Goal: Task Accomplishment & Management: Manage account settings

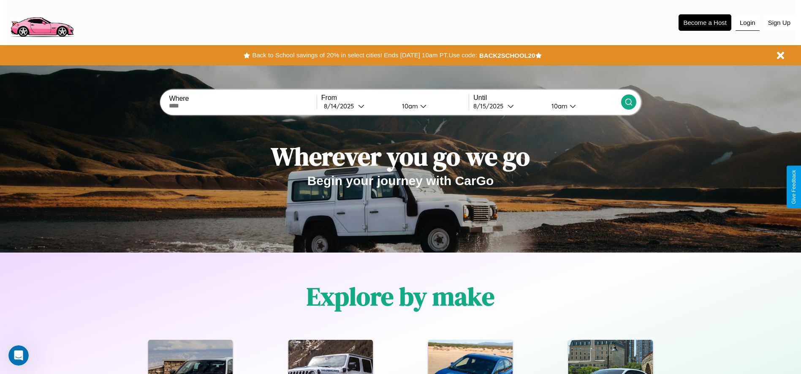
click at [747, 22] on button "Login" at bounding box center [747, 23] width 24 height 16
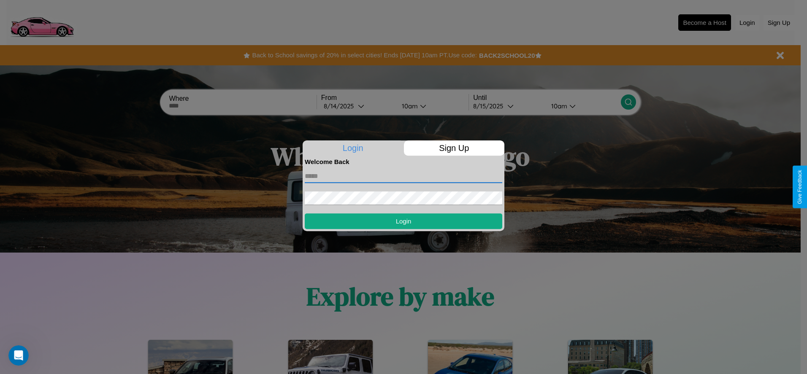
click at [403, 176] on input "text" at bounding box center [404, 177] width 198 height 14
type input "**********"
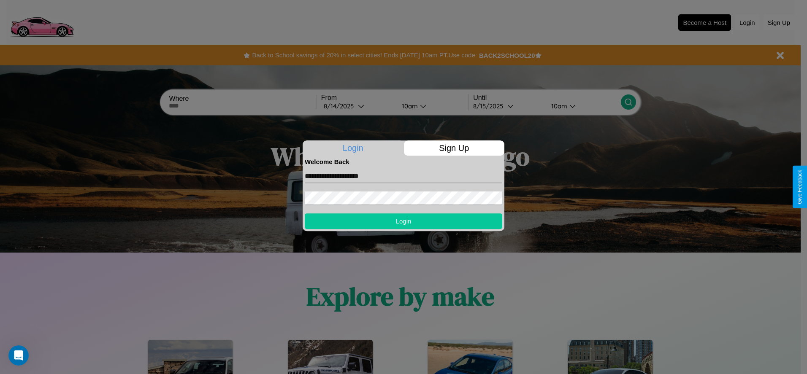
click at [403, 221] on button "Login" at bounding box center [404, 222] width 198 height 16
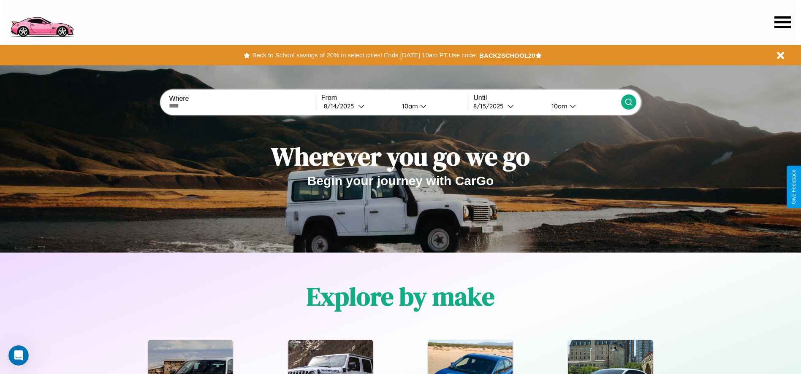
click at [782, 22] on icon at bounding box center [782, 22] width 16 height 12
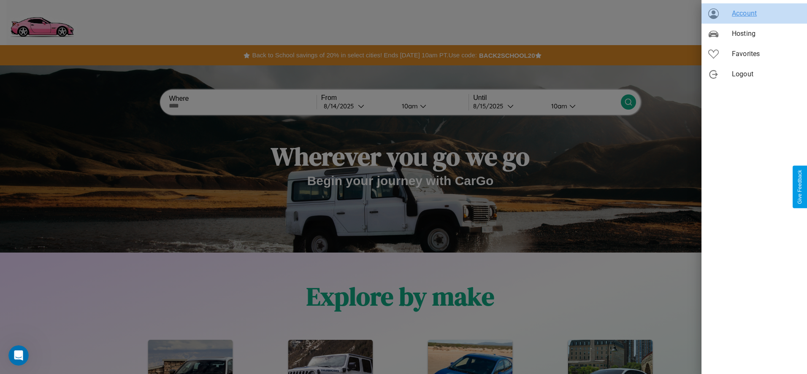
click at [754, 14] on span "Account" at bounding box center [766, 13] width 68 height 10
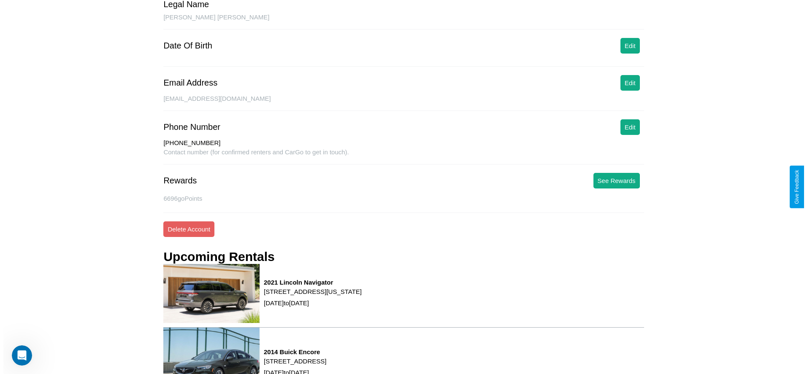
scroll to position [121, 0]
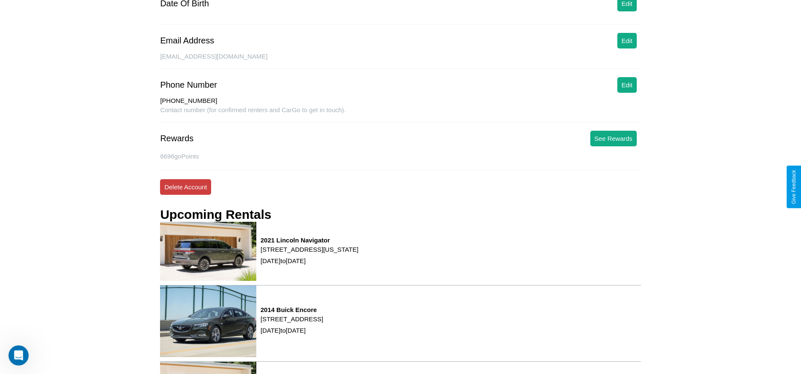
click at [185, 187] on button "Delete Account" at bounding box center [185, 187] width 51 height 16
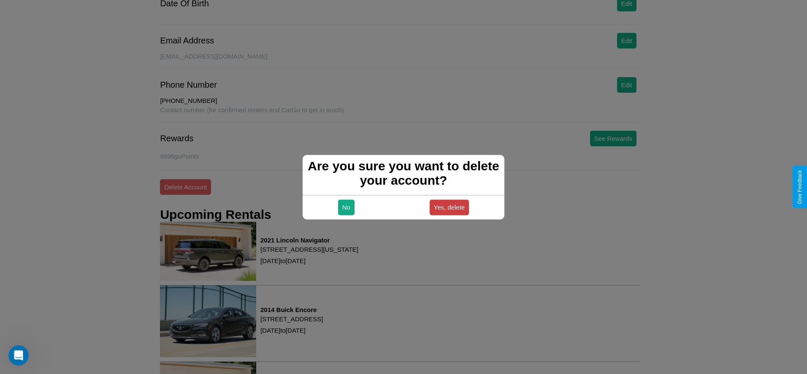
click at [449, 207] on button "Yes, delete" at bounding box center [450, 208] width 40 height 16
